Goal: Communication & Community: Answer question/provide support

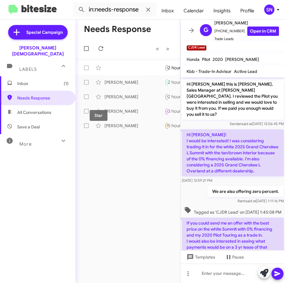
scroll to position [59, 0]
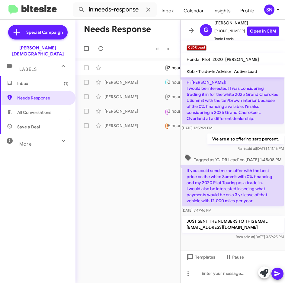
click at [30, 81] on span "Inbox (1)" at bounding box center [42, 84] width 51 height 6
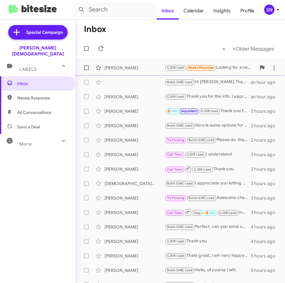
click at [137, 73] on div "[PERSON_NAME] CJDR Lead Needs Response Looking for a new one 37 minutes ago" at bounding box center [180, 68] width 200 height 12
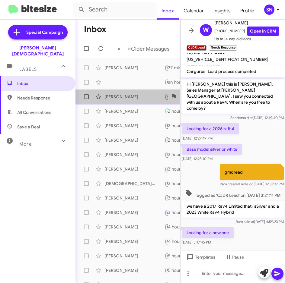
click at [129, 96] on div "[PERSON_NAME]" at bounding box center [134, 97] width 60 height 6
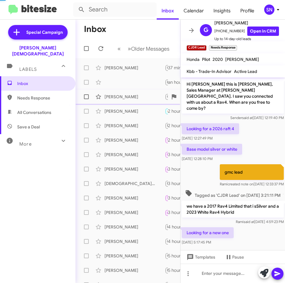
scroll to position [99, 0]
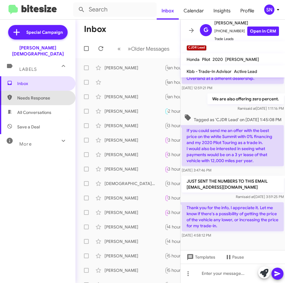
click at [49, 95] on span "Needs Response" at bounding box center [42, 98] width 51 height 6
type input "in:needs-response"
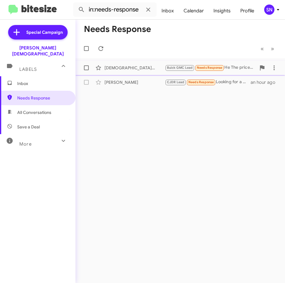
click at [125, 72] on div "[PERSON_NAME] Buick GMC Lead Needs Response He The price ranges is from $1300 t…" at bounding box center [180, 68] width 200 height 12
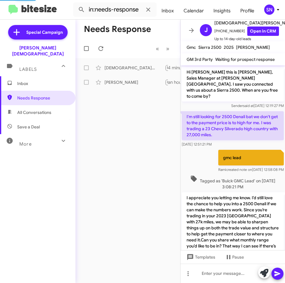
scroll to position [81, 0]
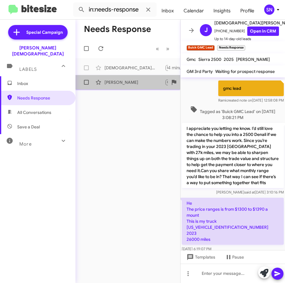
click at [128, 85] on div "[PERSON_NAME]" at bounding box center [134, 82] width 60 height 6
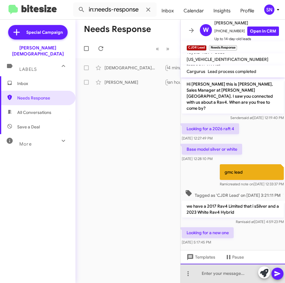
click at [205, 270] on div at bounding box center [232, 273] width 104 height 19
